Goal: Register for event/course

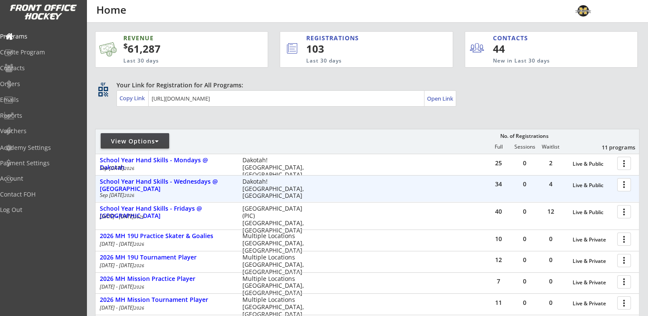
scroll to position [162, 0]
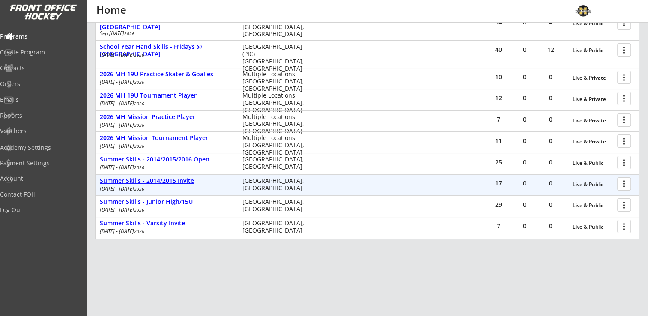
click at [161, 179] on div "Summer Skills - 2014/2015 Invite" at bounding box center [167, 180] width 134 height 7
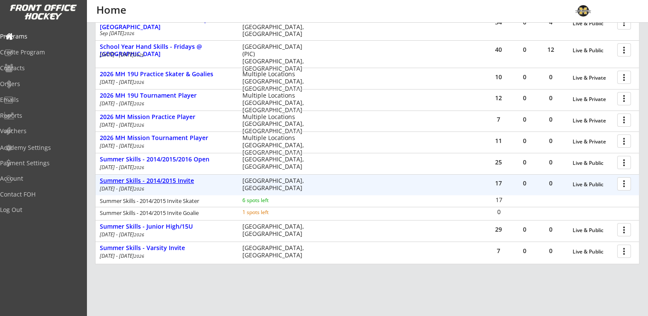
click at [161, 179] on div "Summer Skills - 2014/2015 Invite" at bounding box center [167, 180] width 134 height 7
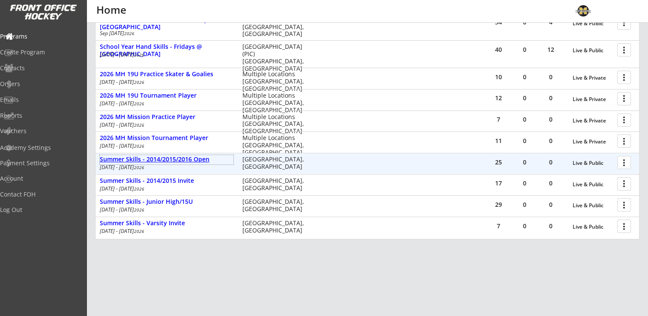
click at [179, 160] on div "Summer Skills - 2014/2015/2016 Open" at bounding box center [167, 159] width 134 height 7
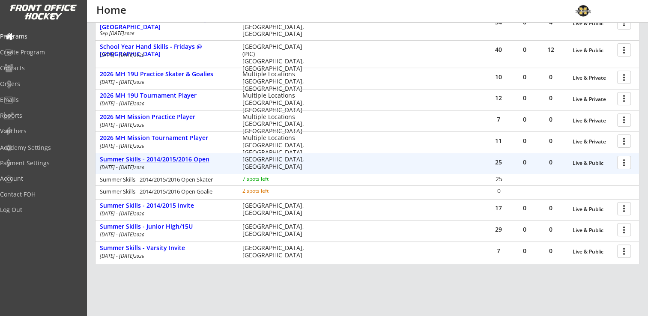
click at [179, 160] on div "Summer Skills - 2014/2015/2016 Open" at bounding box center [167, 159] width 134 height 7
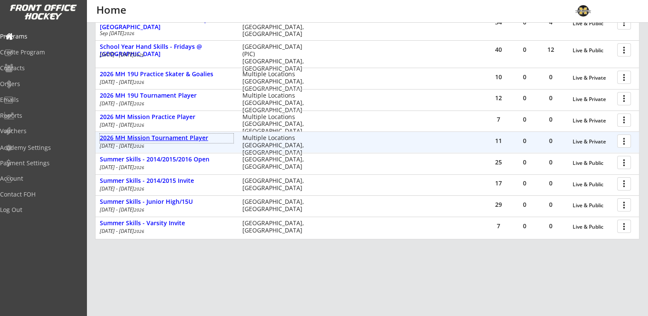
click at [171, 135] on div "2026 MH Mission Tournament Player" at bounding box center [167, 138] width 134 height 7
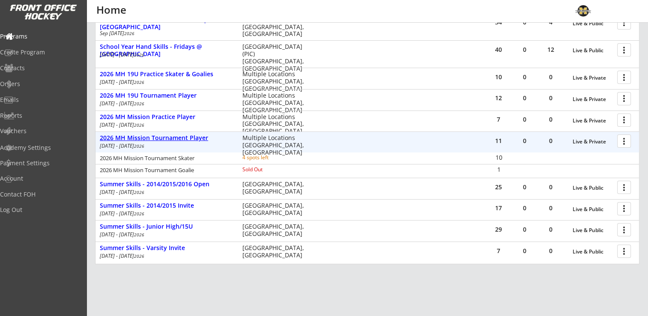
click at [171, 137] on div "2026 MH Mission Tournament Player" at bounding box center [167, 138] width 134 height 7
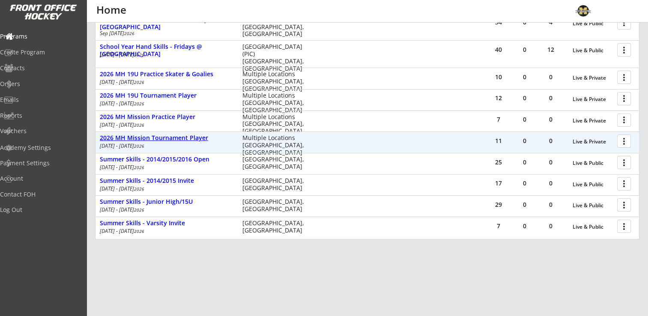
click at [171, 137] on div "2026 MH Mission Tournament Player" at bounding box center [167, 138] width 134 height 7
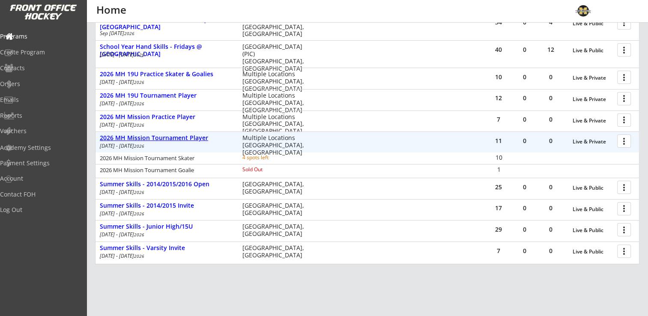
click at [171, 137] on div "2026 MH Mission Tournament Player" at bounding box center [167, 138] width 134 height 7
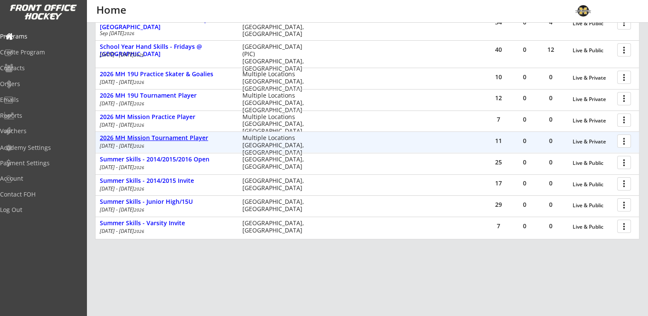
click at [171, 137] on div "2026 MH Mission Tournament Player" at bounding box center [167, 138] width 134 height 7
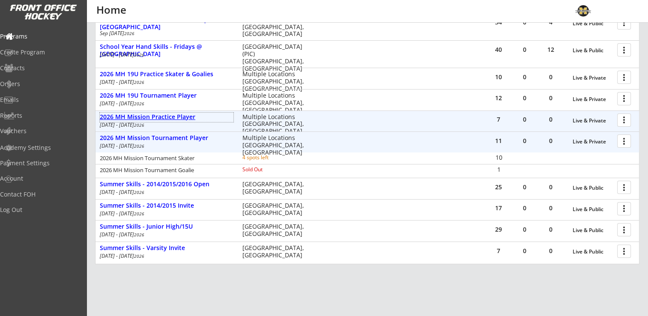
click at [174, 119] on div "2026 MH Mission Practice Player" at bounding box center [167, 117] width 134 height 7
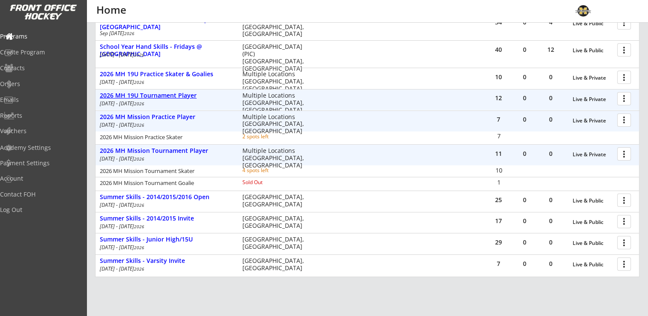
click at [168, 95] on div "2026 MH 19U Tournament Player" at bounding box center [167, 95] width 134 height 7
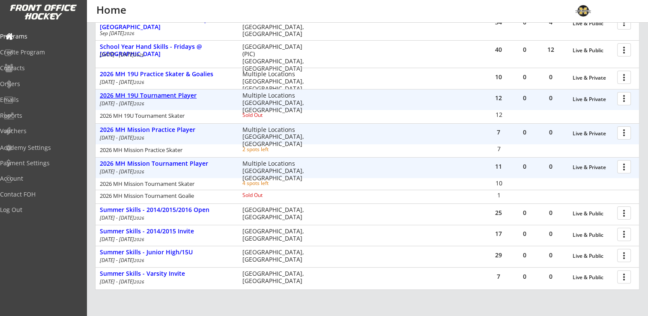
click at [168, 95] on div "2026 MH 19U Tournament Player" at bounding box center [167, 95] width 134 height 7
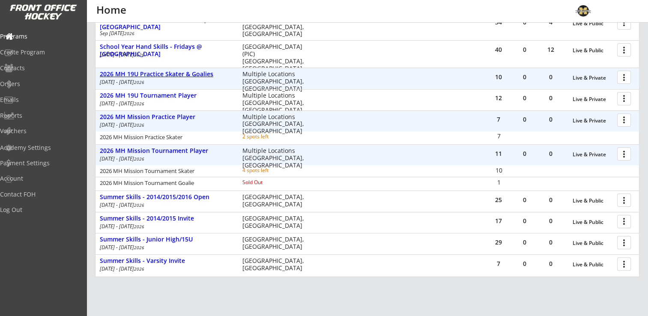
click at [160, 73] on div "2026 MH 19U Practice Skater & Goalies" at bounding box center [167, 74] width 134 height 7
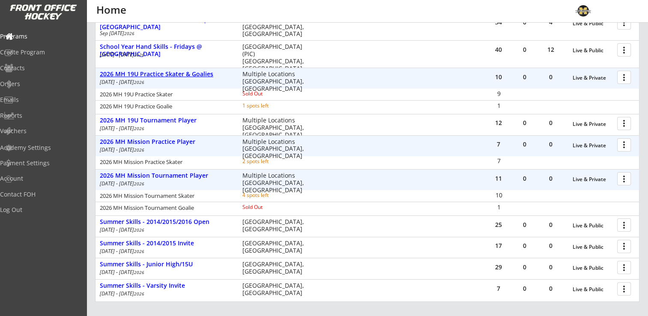
click at [160, 73] on div "2026 MH 19U Practice Skater & Goalies" at bounding box center [167, 74] width 134 height 7
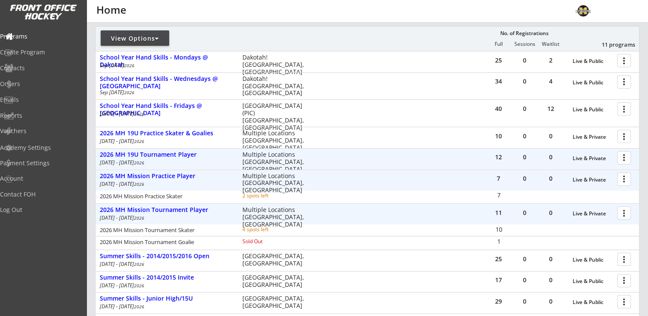
scroll to position [76, 0]
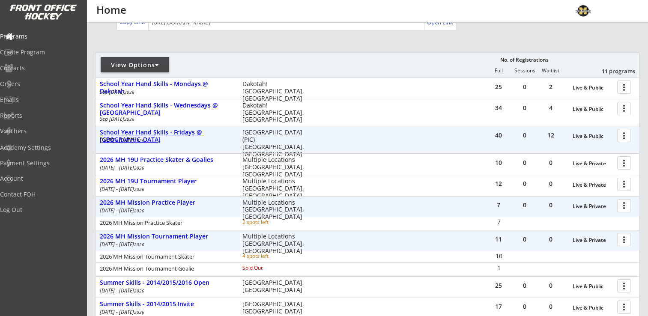
click at [157, 132] on div "School Year Hand Skills - Fridays @ [GEOGRAPHIC_DATA]" at bounding box center [167, 136] width 134 height 15
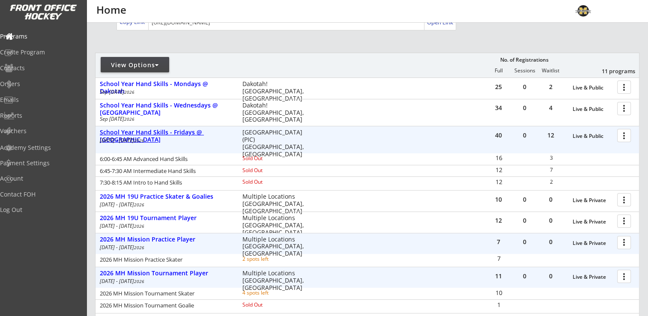
click at [201, 130] on div "School Year Hand Skills - Fridays @ [GEOGRAPHIC_DATA]" at bounding box center [167, 136] width 134 height 15
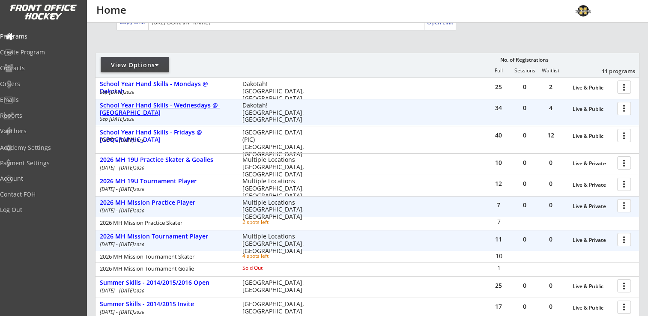
click at [187, 106] on div "School Year Hand Skills - Wednesdays @ [GEOGRAPHIC_DATA]" at bounding box center [167, 109] width 134 height 15
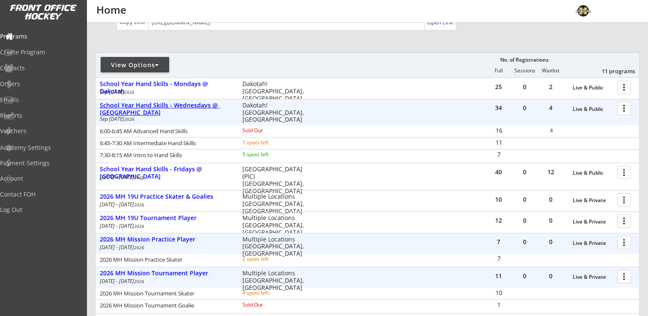
click at [187, 106] on div "School Year Hand Skills - Wednesdays @ [GEOGRAPHIC_DATA]" at bounding box center [167, 109] width 134 height 15
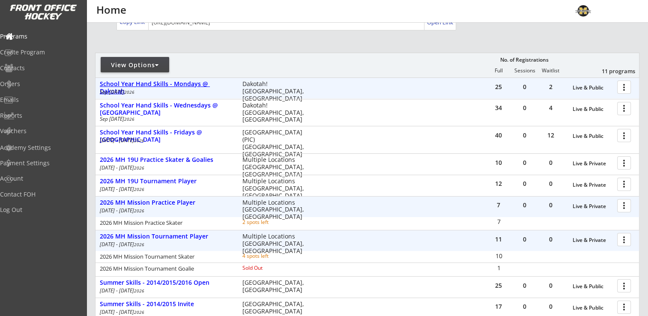
click at [185, 83] on div "School Year Hand Skills - Mondays @ Dakotah" at bounding box center [167, 88] width 134 height 15
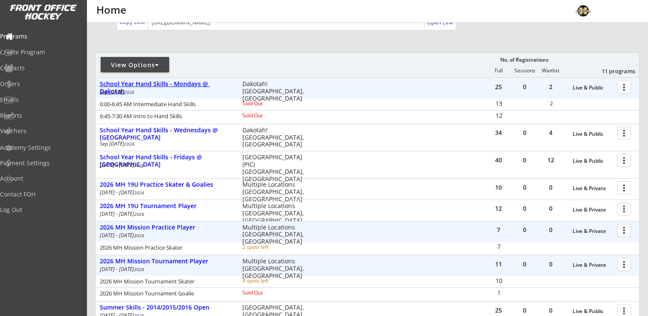
click at [185, 83] on div "School Year Hand Skills - Mondays @ Dakotah" at bounding box center [167, 88] width 134 height 15
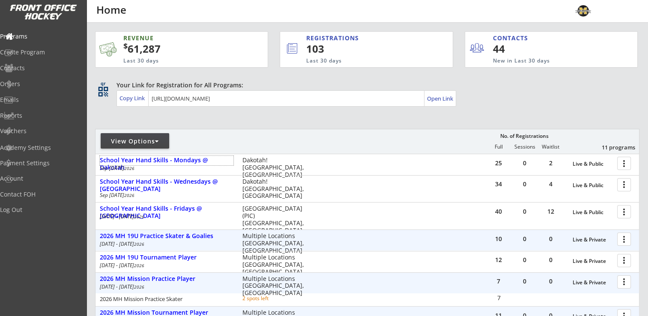
scroll to position [86, 0]
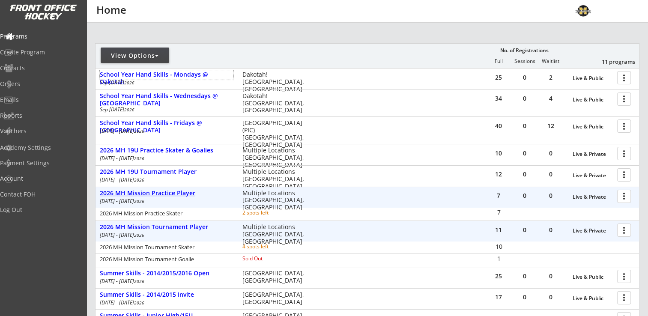
click at [149, 193] on div "2026 MH Mission Practice Player" at bounding box center [167, 193] width 134 height 7
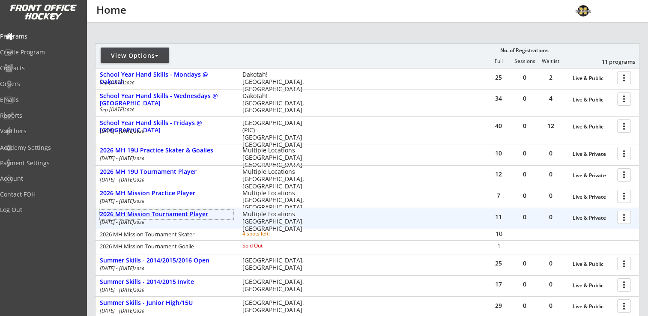
click at [169, 218] on div "2026 MH Mission Tournament Player" at bounding box center [167, 214] width 134 height 7
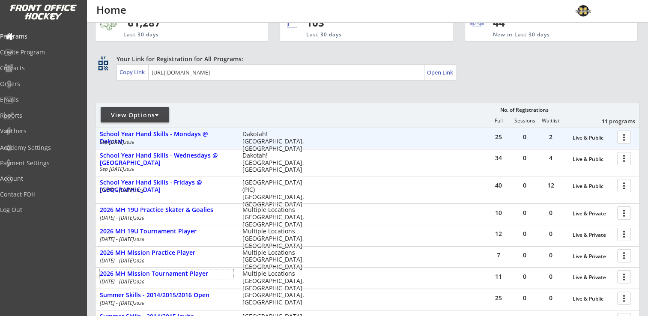
scroll to position [0, 0]
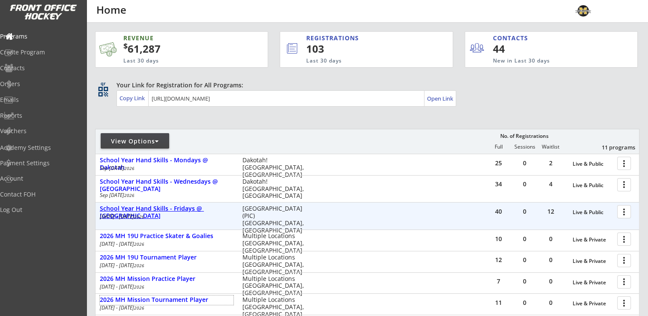
click at [183, 207] on div "School Year Hand Skills - Fridays @ [GEOGRAPHIC_DATA]" at bounding box center [167, 212] width 134 height 15
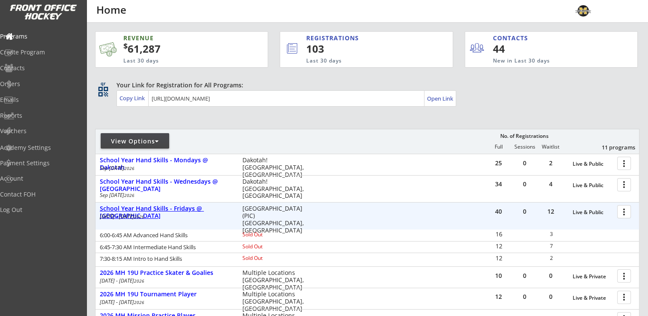
click at [183, 207] on div "School Year Hand Skills - Fridays @ [GEOGRAPHIC_DATA]" at bounding box center [167, 212] width 134 height 15
